Goal: Task Accomplishment & Management: Use online tool/utility

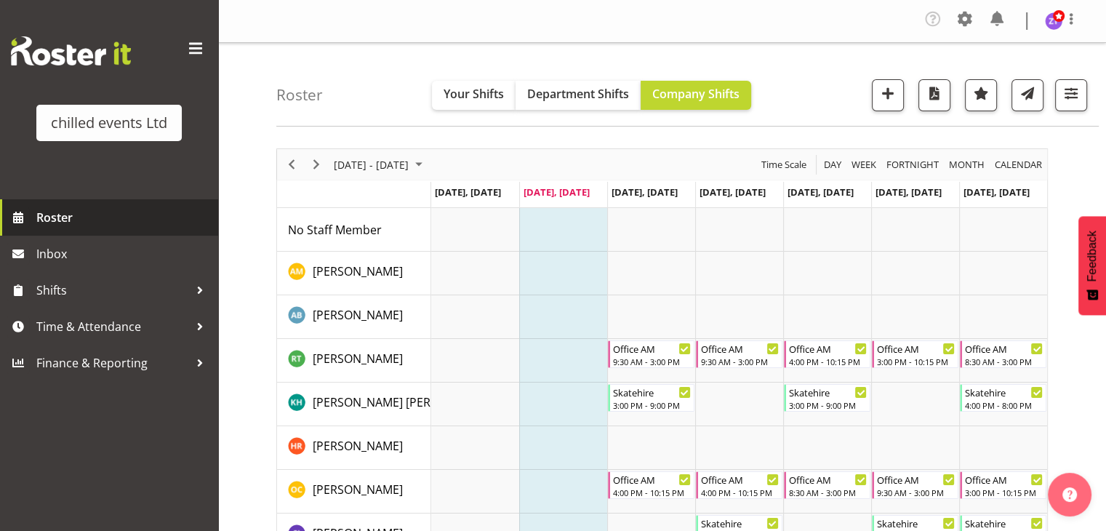
click at [74, 217] on span "Roster" at bounding box center [123, 217] width 174 height 22
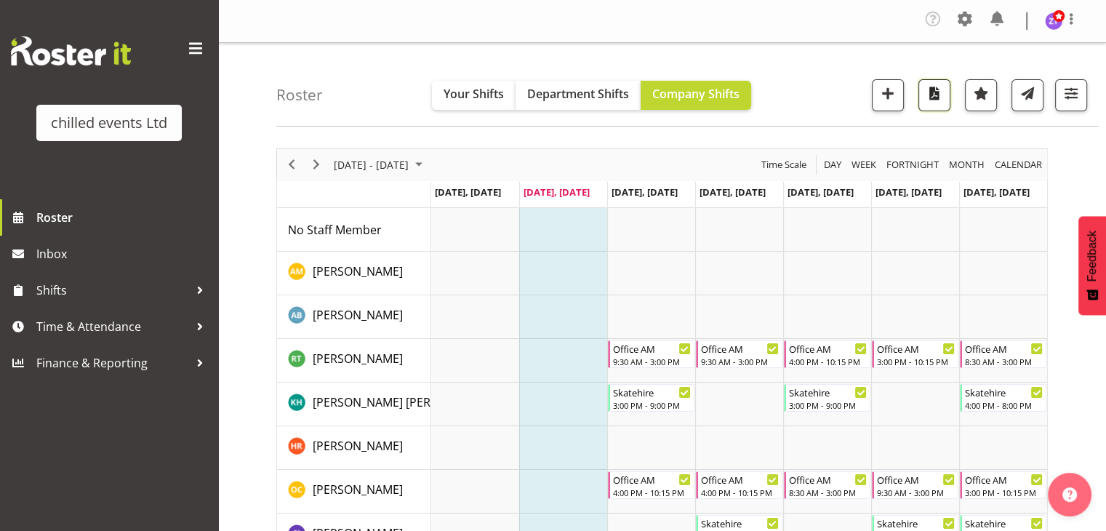
click at [933, 103] on span "button" at bounding box center [934, 97] width 5 height 17
click at [311, 162] on span "Next" at bounding box center [315, 165] width 17 height 18
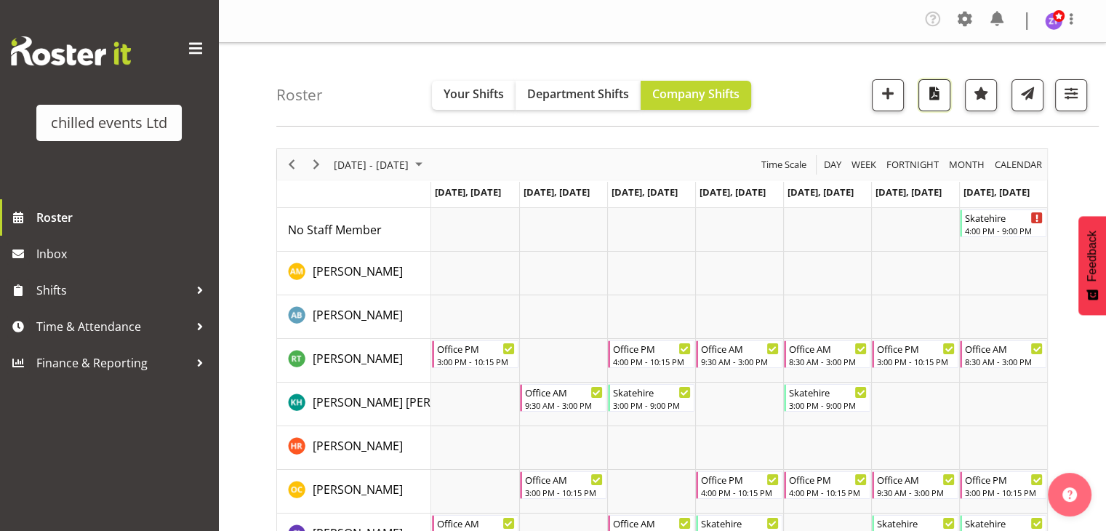
click at [928, 87] on span "button" at bounding box center [934, 93] width 19 height 19
